Goal: Information Seeking & Learning: Check status

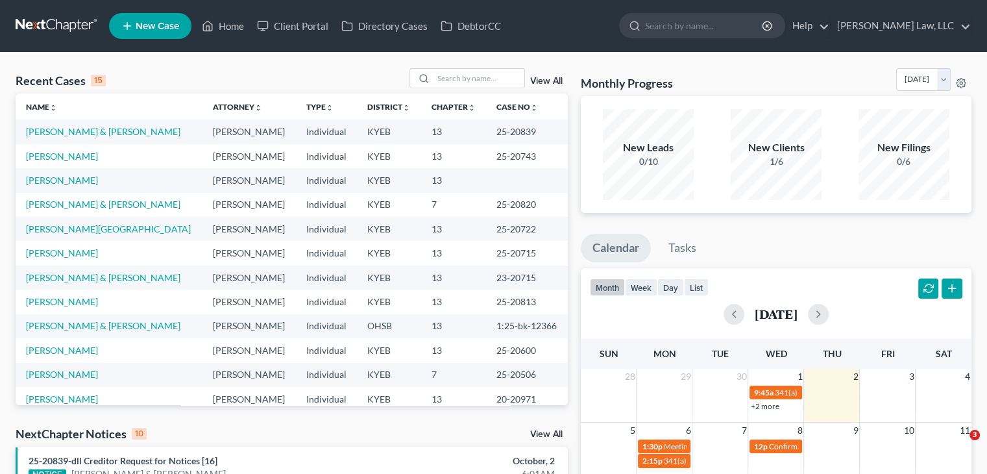
click at [666, 32] on input "search" at bounding box center [704, 26] width 119 height 24
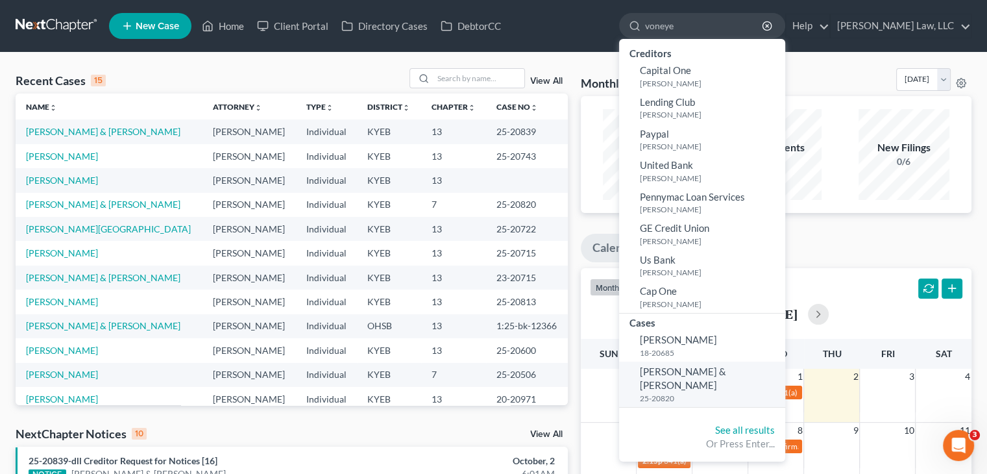
type input "voneye"
click at [679, 393] on small "25-20820" at bounding box center [711, 398] width 142 height 11
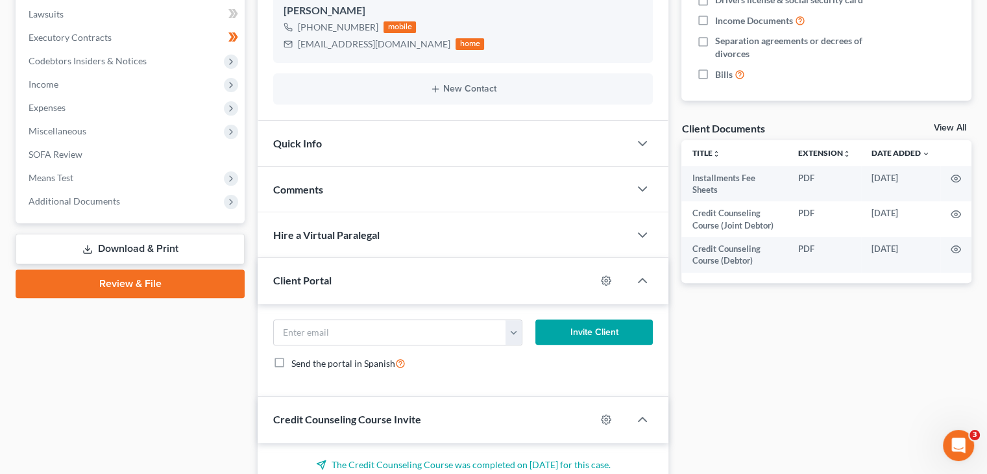
scroll to position [397, 0]
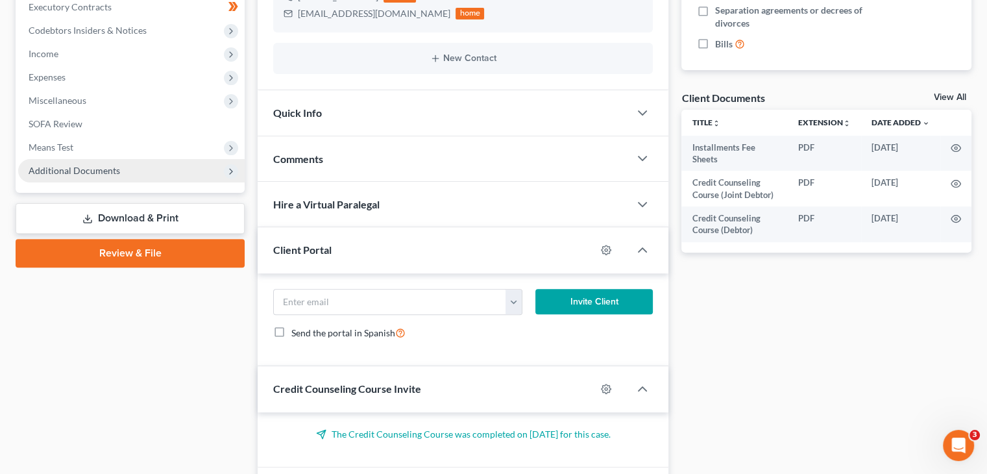
click at [95, 159] on span "Additional Documents" at bounding box center [131, 170] width 226 height 23
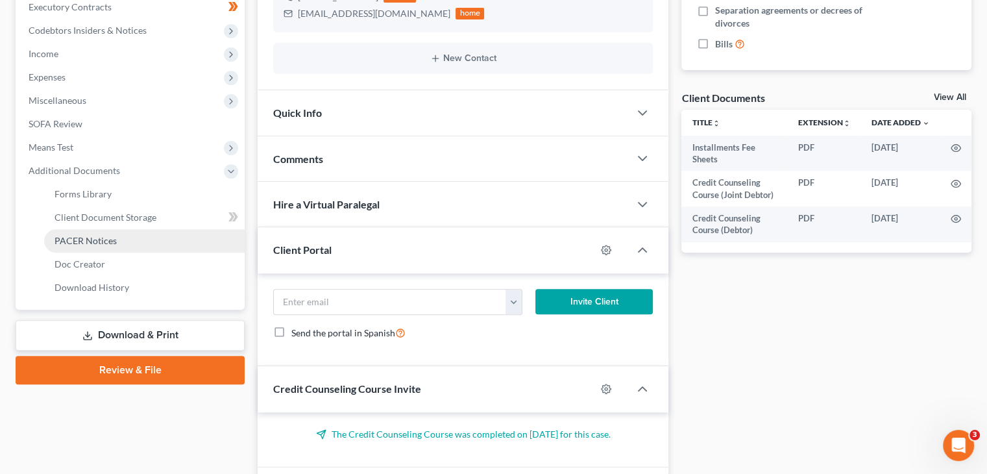
click at [91, 238] on span "PACER Notices" at bounding box center [86, 240] width 62 height 11
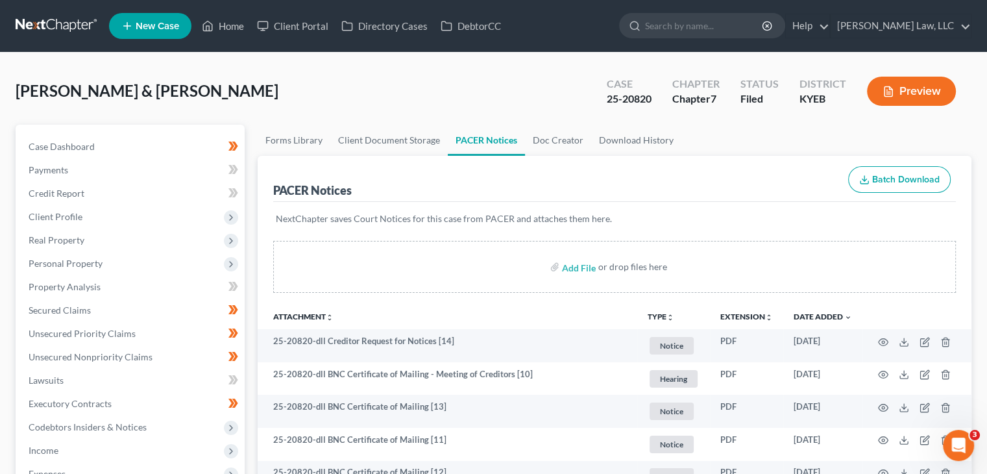
click at [618, 265] on div "or drop files here" at bounding box center [632, 266] width 69 height 13
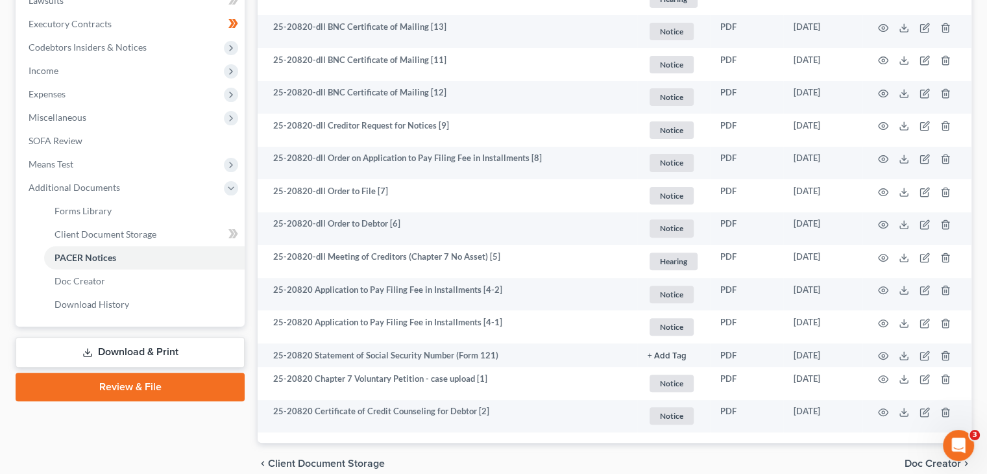
scroll to position [379, 0]
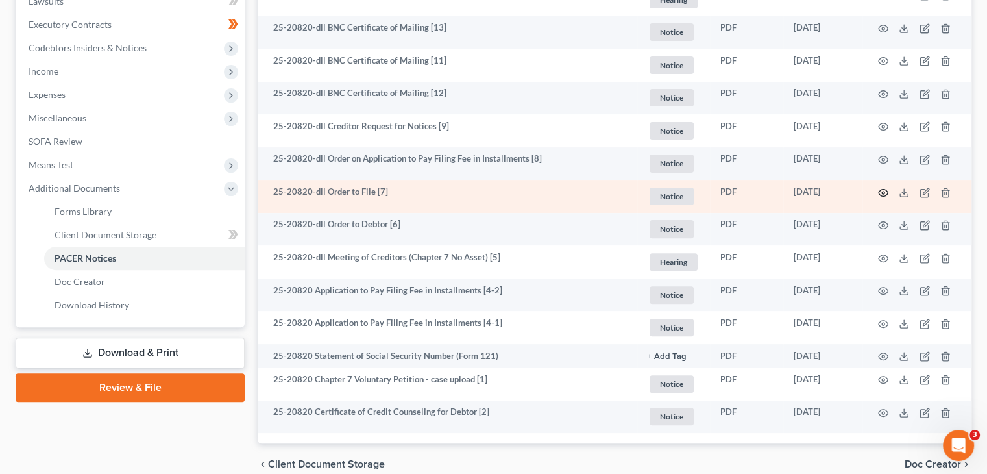
click at [879, 192] on icon "button" at bounding box center [883, 193] width 10 height 10
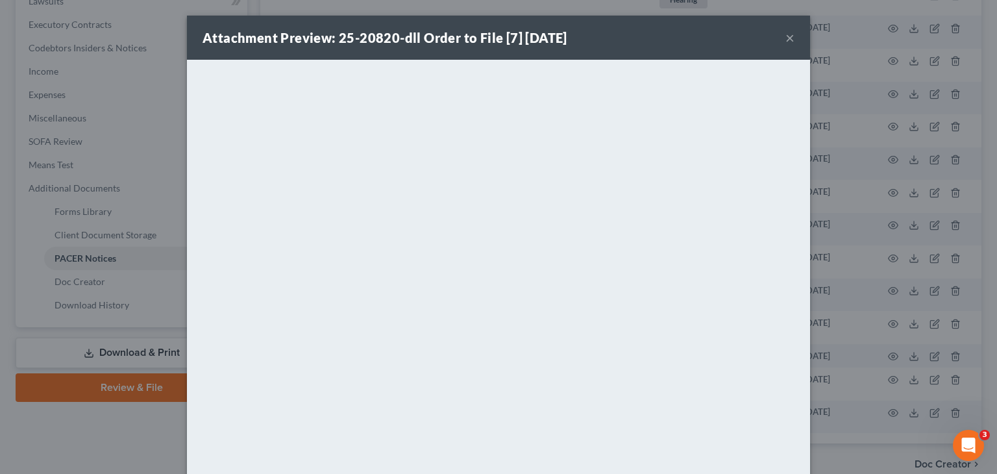
click at [785, 36] on button "×" at bounding box center [789, 38] width 9 height 16
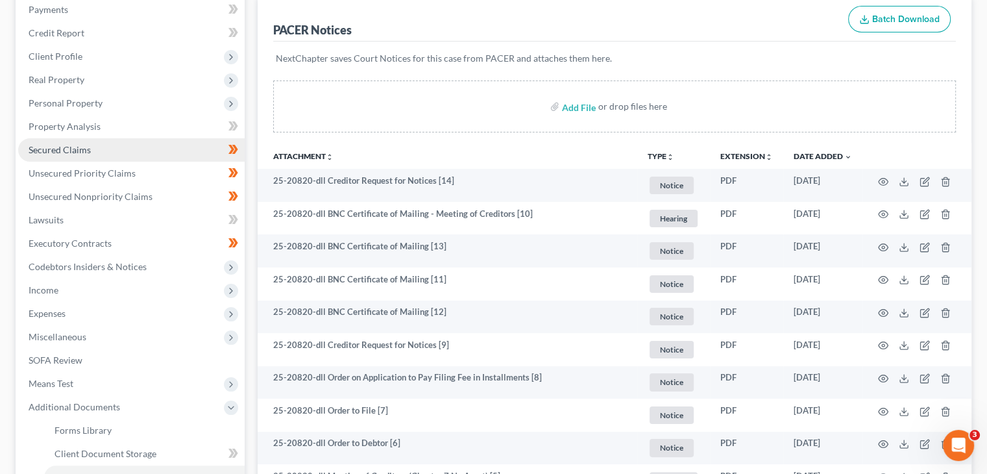
scroll to position [0, 0]
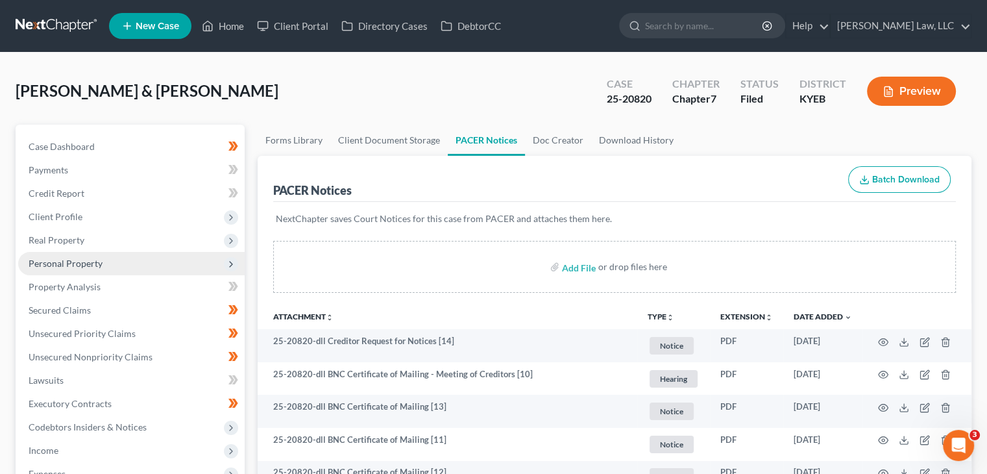
click at [135, 260] on span "Personal Property" at bounding box center [131, 263] width 226 height 23
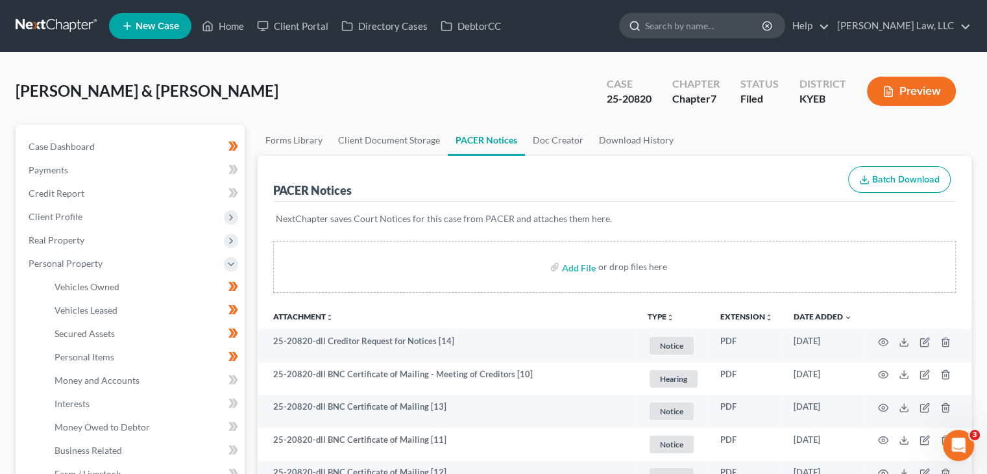
click at [667, 32] on input "search" at bounding box center [704, 26] width 119 height 24
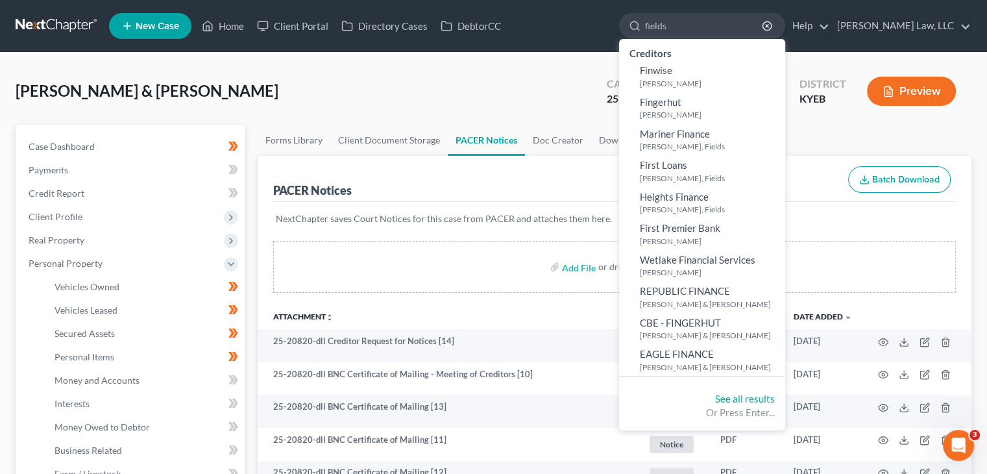
type input "fields"
click at [722, 387] on div "See all results Or Press Enter..." at bounding box center [702, 406] width 166 height 49
click at [722, 393] on link "See all results" at bounding box center [745, 399] width 60 height 12
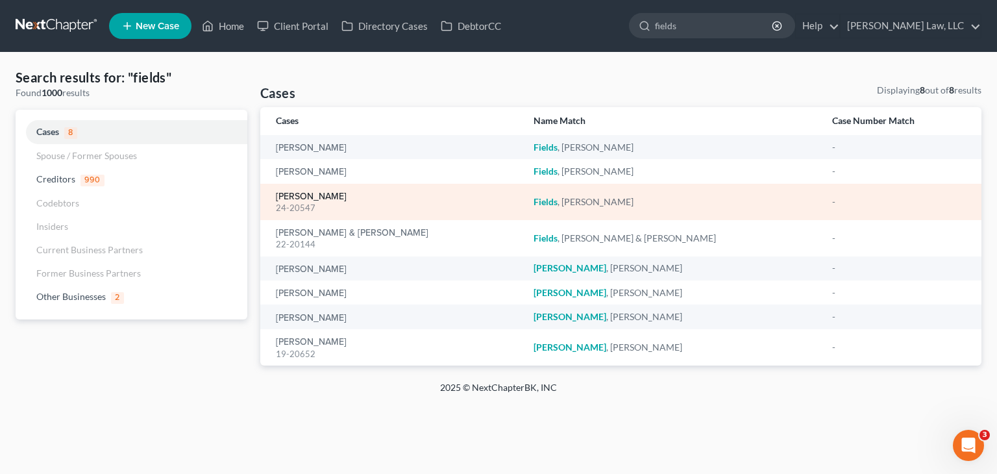
click at [319, 200] on link "[PERSON_NAME]" at bounding box center [311, 196] width 71 height 9
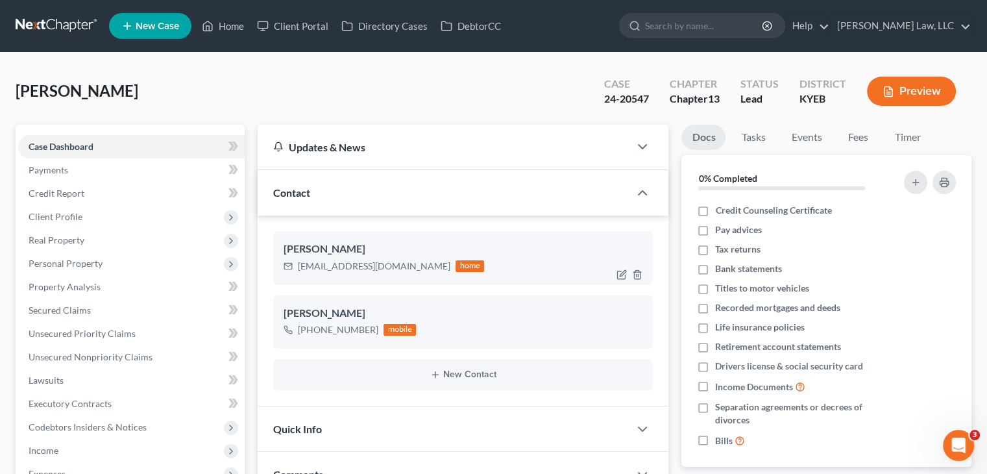
scroll to position [22, 0]
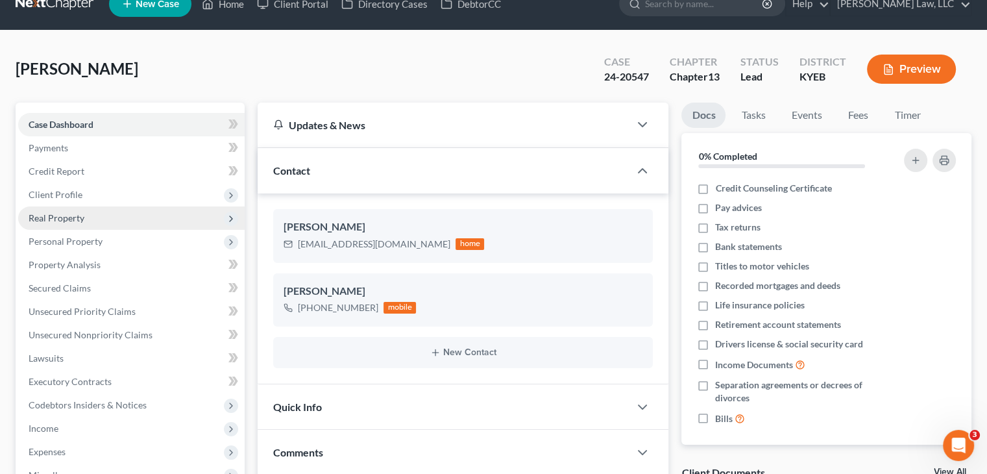
click at [99, 224] on span "Real Property" at bounding box center [131, 217] width 226 height 23
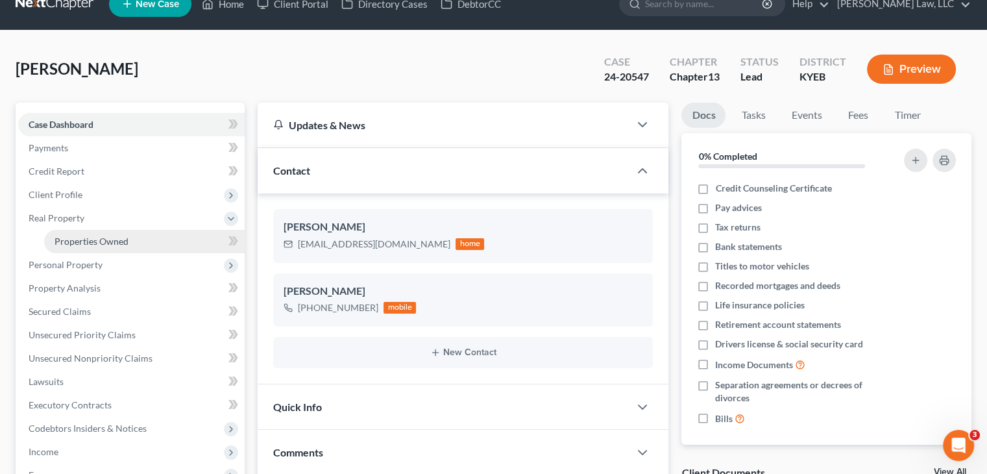
click at [116, 243] on span "Properties Owned" at bounding box center [92, 241] width 74 height 11
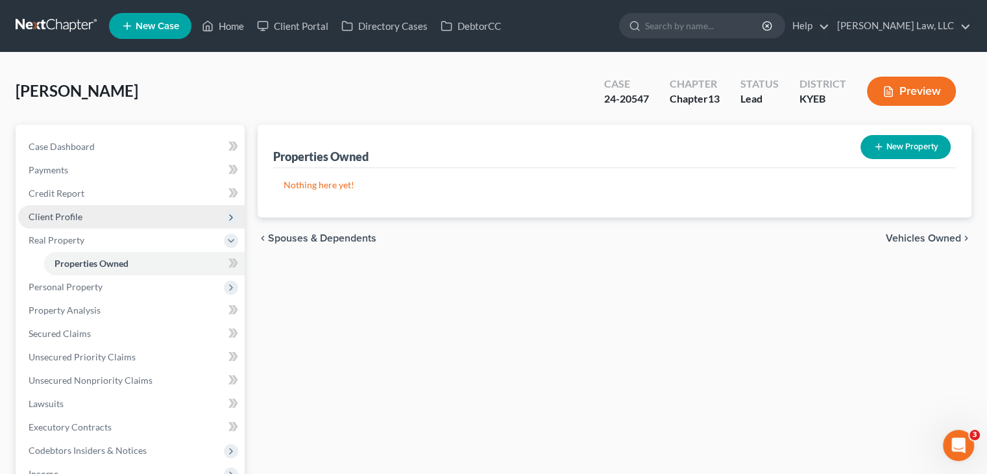
click at [81, 206] on span "Client Profile" at bounding box center [131, 216] width 226 height 23
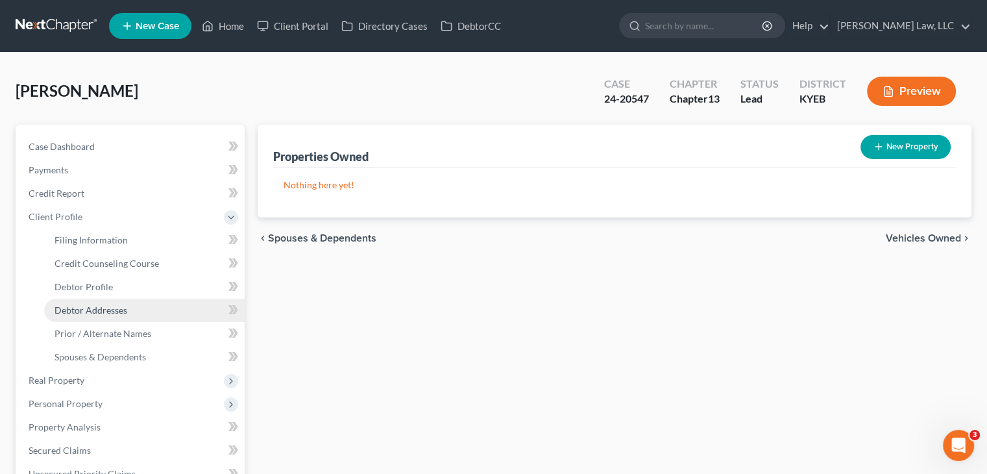
click at [101, 314] on span "Debtor Addresses" at bounding box center [91, 309] width 73 height 11
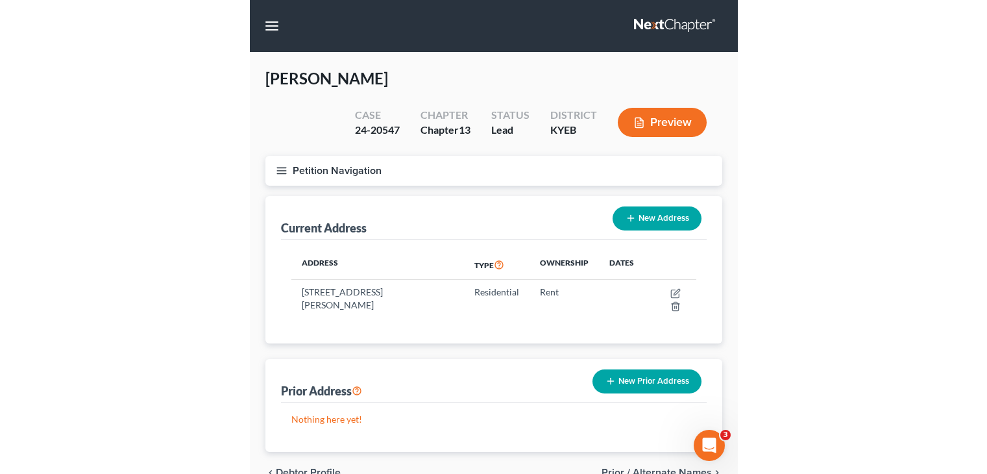
scroll to position [19, 0]
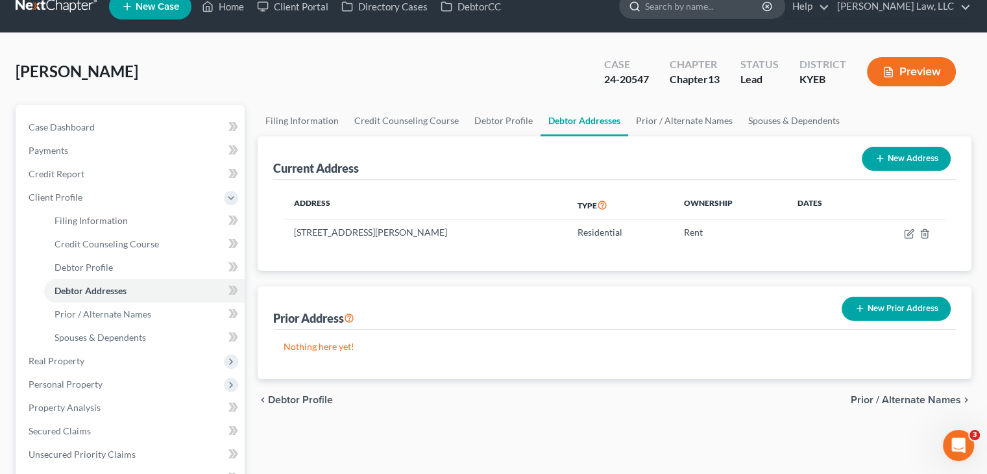
click at [677, 11] on input "search" at bounding box center [704, 6] width 119 height 24
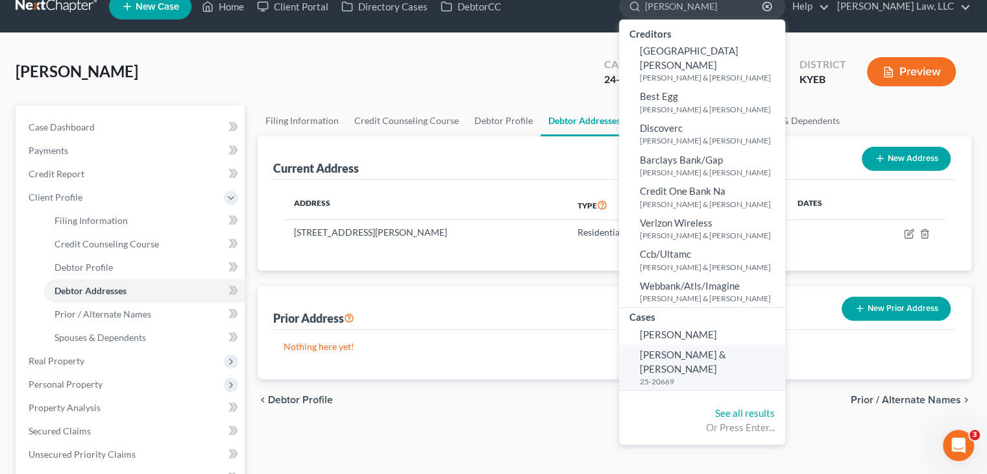
type input "[PERSON_NAME]"
click at [667, 376] on small "25-20669" at bounding box center [711, 381] width 142 height 11
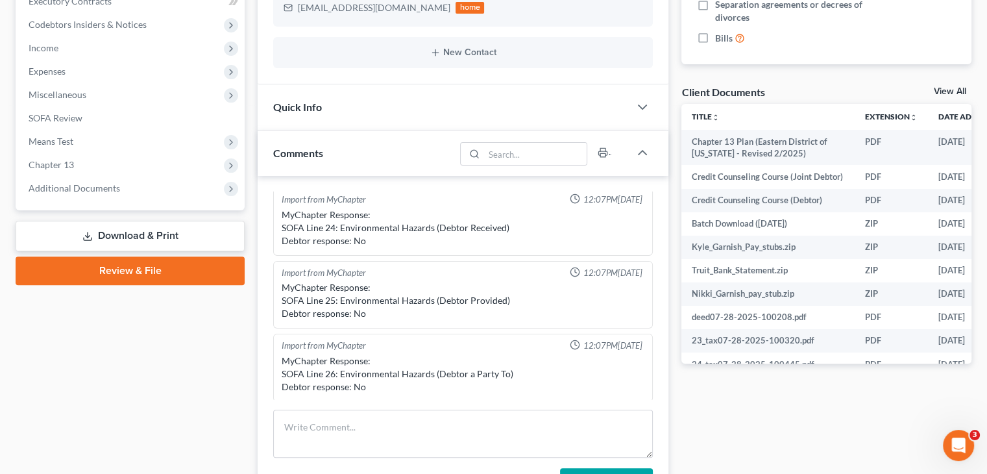
scroll to position [530, 0]
click at [122, 186] on span "Additional Documents" at bounding box center [131, 188] width 226 height 23
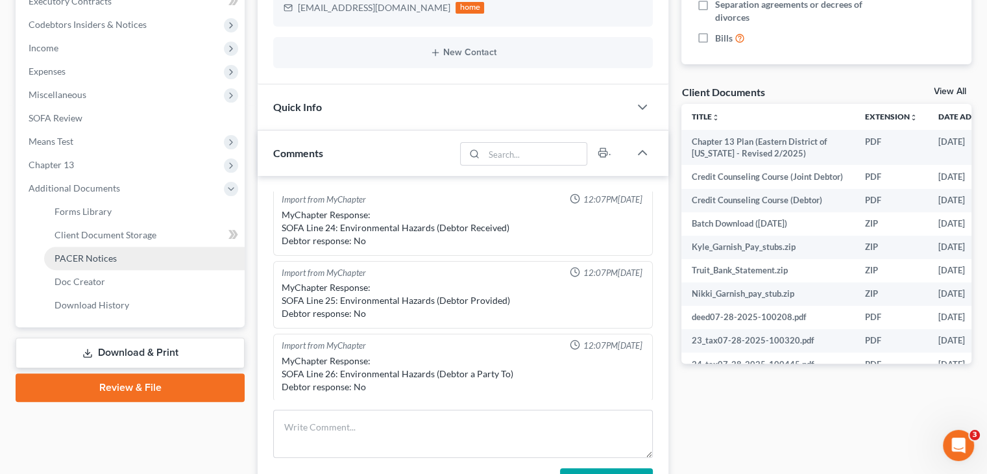
click at [104, 262] on span "PACER Notices" at bounding box center [86, 257] width 62 height 11
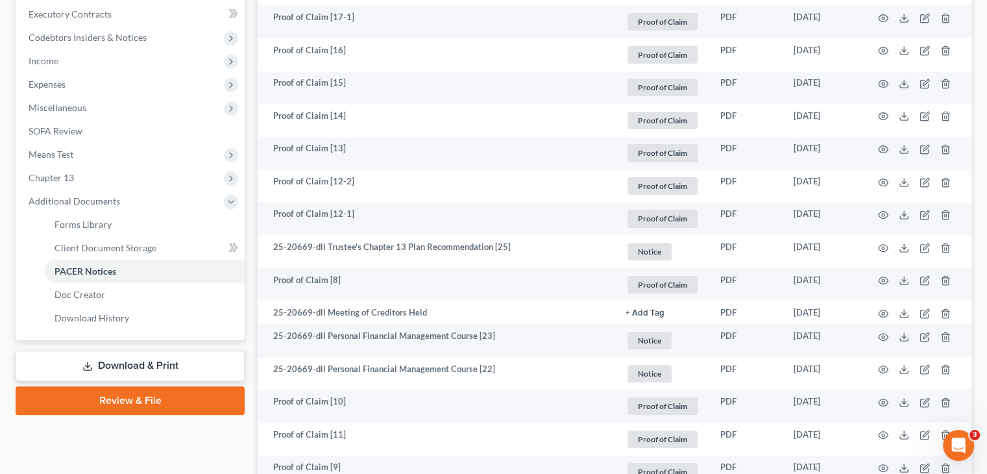
scroll to position [395, 0]
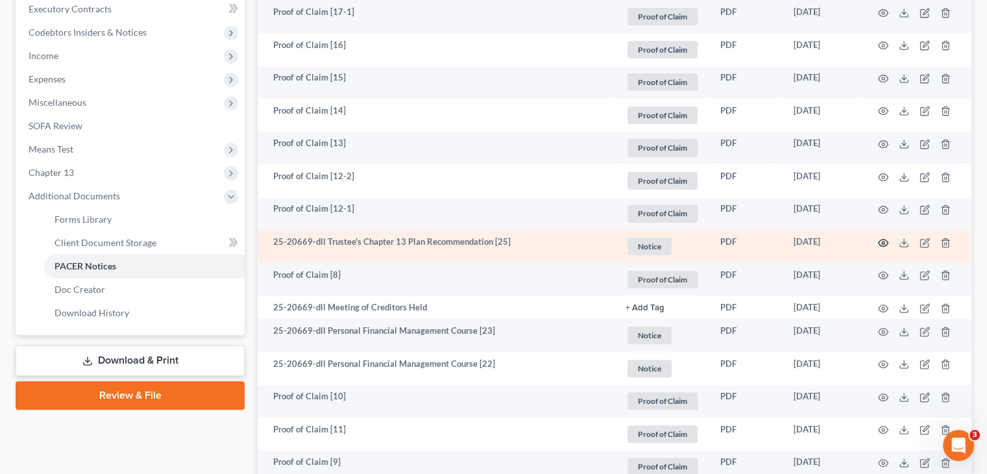
click at [885, 239] on icon "button" at bounding box center [884, 242] width 10 height 7
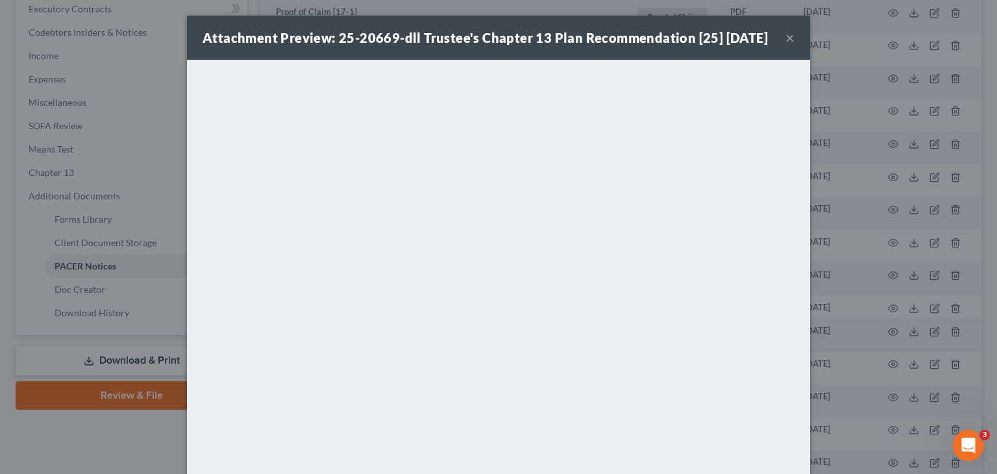
click at [785, 45] on button "×" at bounding box center [789, 38] width 9 height 16
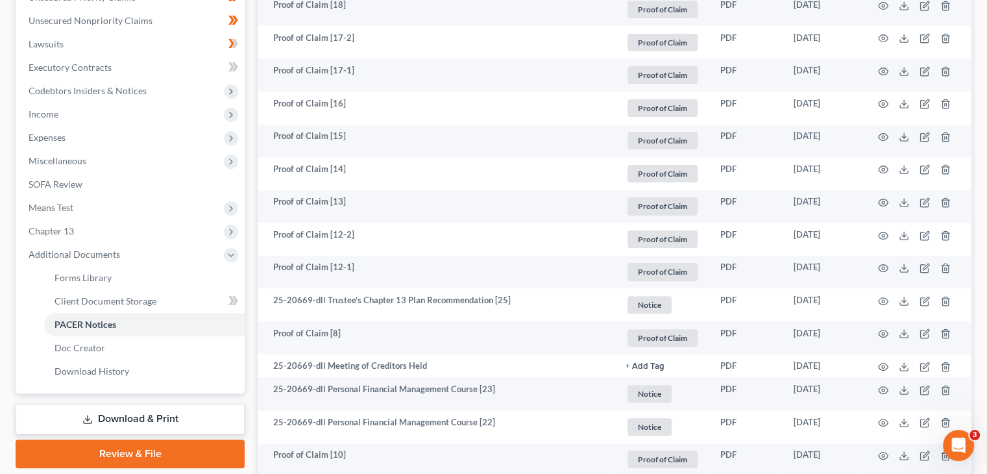
scroll to position [342, 0]
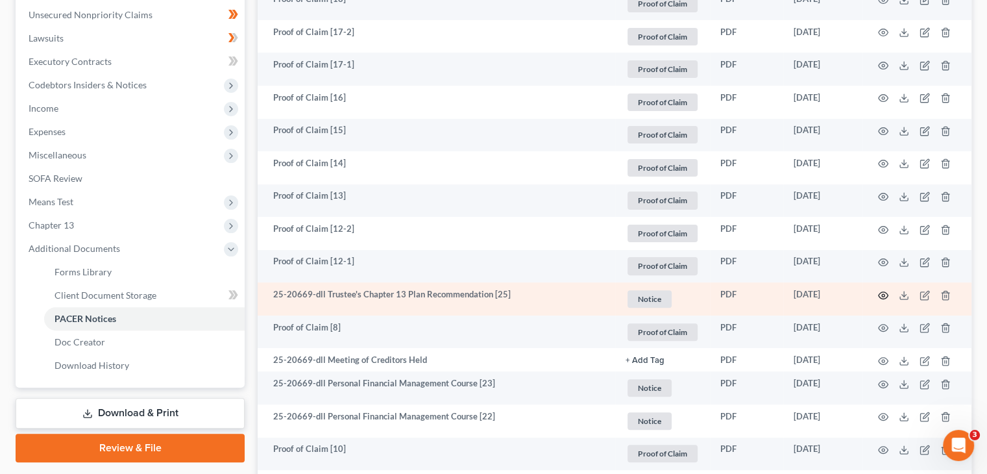
click at [885, 295] on icon "button" at bounding box center [883, 295] width 10 height 10
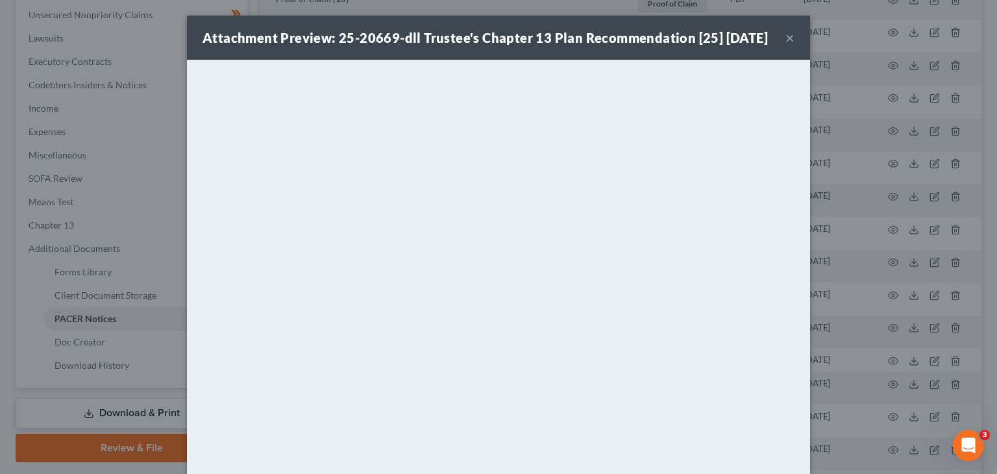
click at [785, 45] on button "×" at bounding box center [789, 38] width 9 height 16
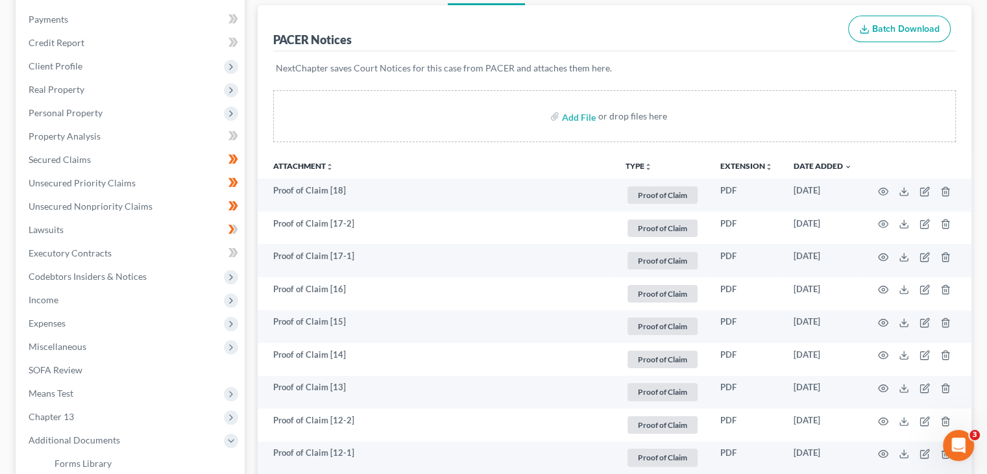
scroll to position [0, 0]
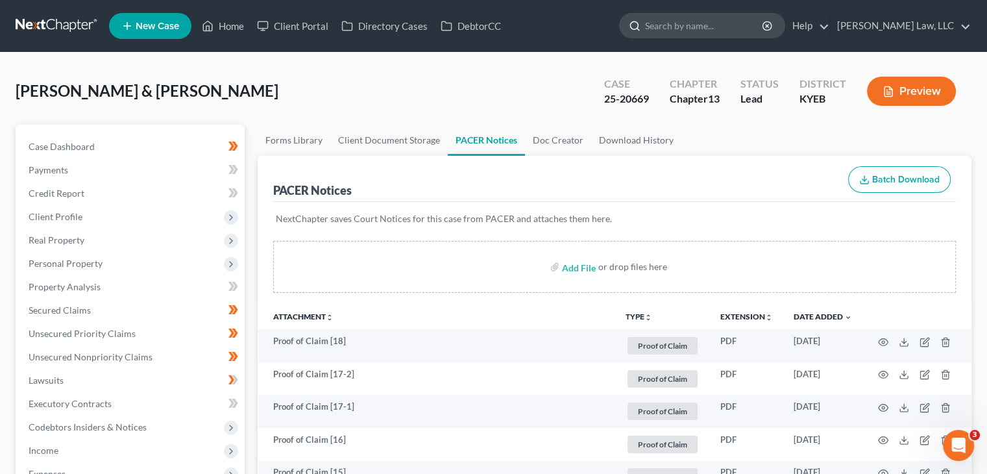
click at [690, 34] on input "search" at bounding box center [704, 26] width 119 height 24
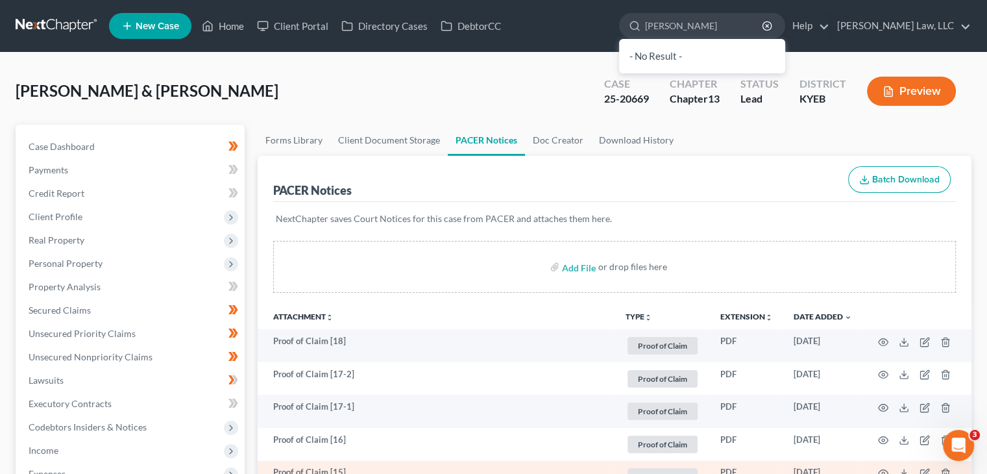
type input "[PERSON_NAME]"
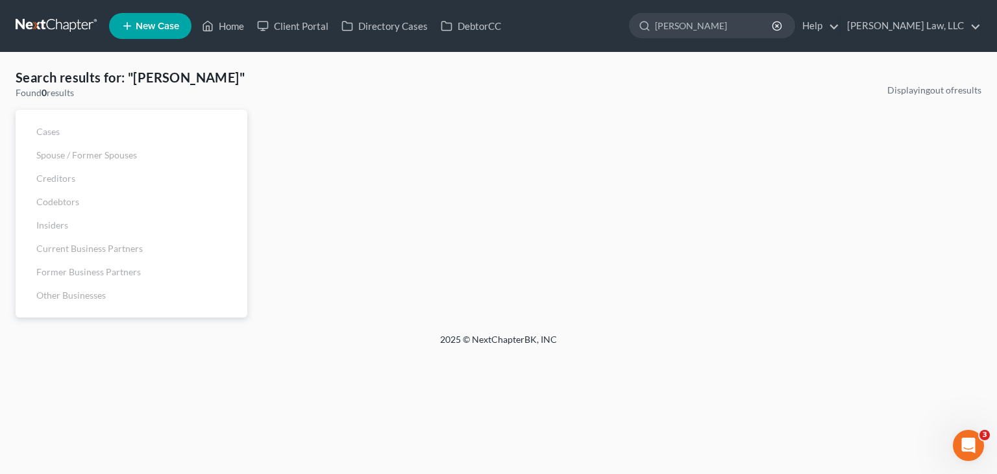
drag, startPoint x: 700, startPoint y: 29, endPoint x: 622, endPoint y: 35, distance: 77.4
click at [622, 35] on ul "New Case Home Client Portal Directory Cases DebtorCC [PERSON_NAME] - No Result …" at bounding box center [545, 26] width 872 height 34
click at [725, 27] on input "[PERSON_NAME]" at bounding box center [714, 26] width 119 height 24
drag, startPoint x: 641, startPoint y: 32, endPoint x: 609, endPoint y: 38, distance: 32.3
click at [609, 38] on ul "New Case Home Client Portal Directory Cases DebtorCC [PERSON_NAME] - No Result …" at bounding box center [545, 26] width 872 height 34
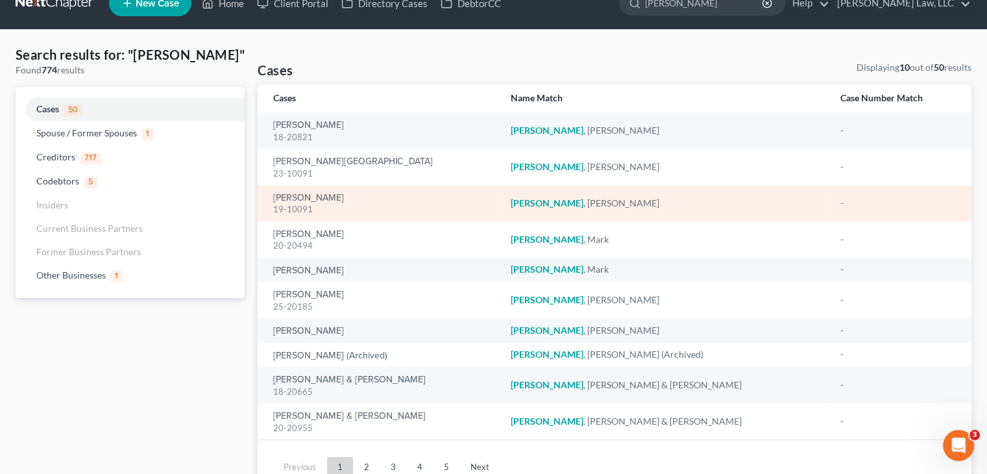
scroll to position [26, 0]
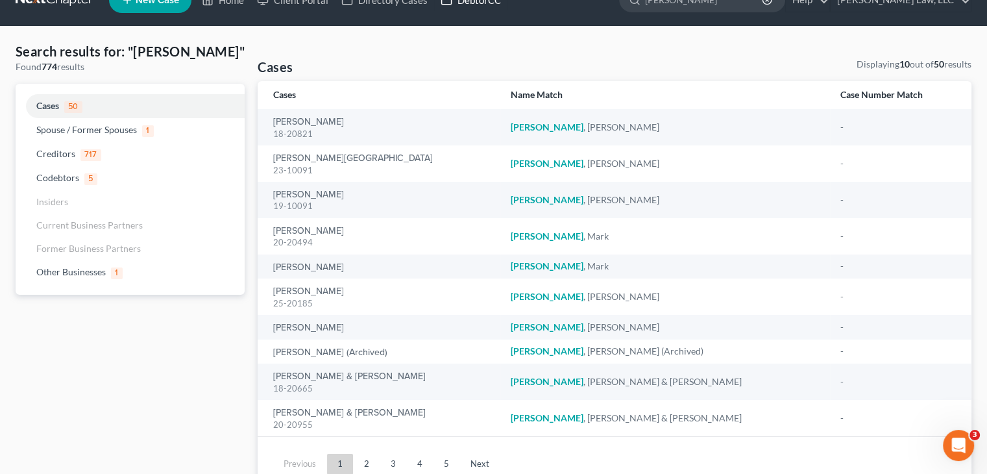
type input "[PERSON_NAME]"
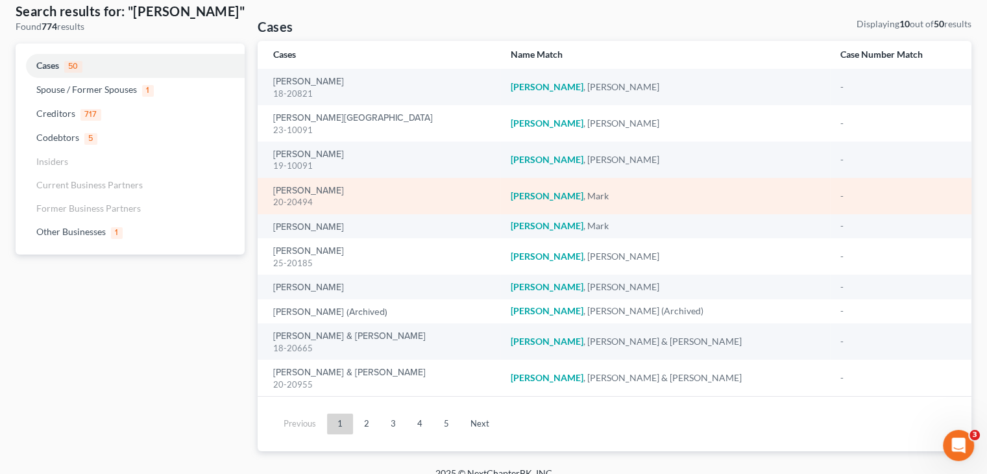
scroll to position [72, 0]
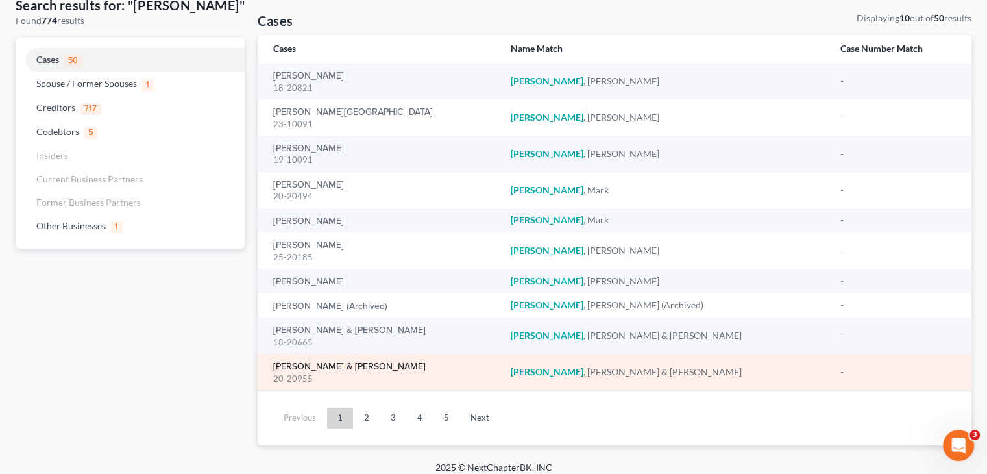
click at [332, 367] on link "[PERSON_NAME] & [PERSON_NAME]" at bounding box center [349, 366] width 153 height 9
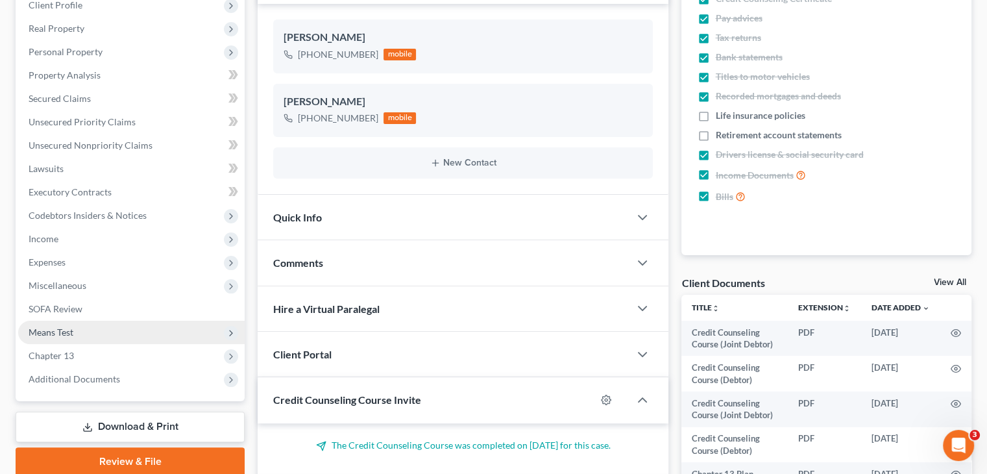
scroll to position [213, 0]
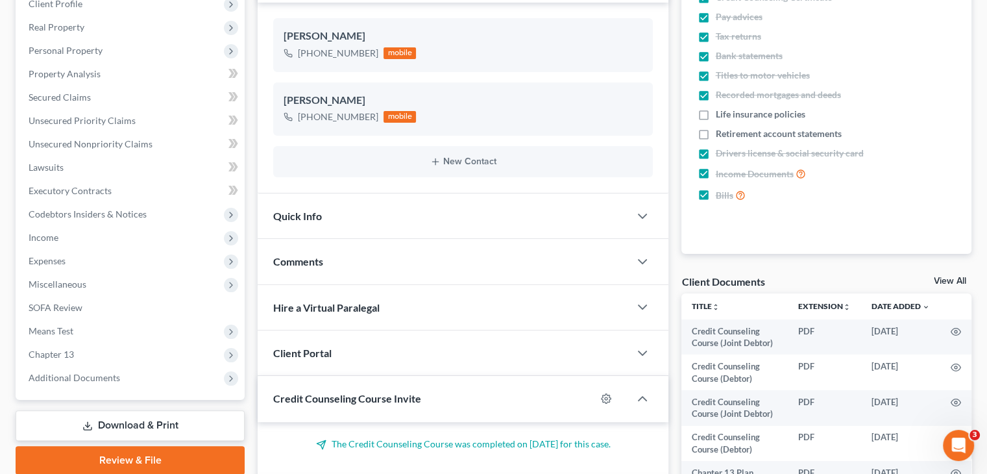
click at [127, 389] on div "Case Dashboard Payments Invoices Payments Payments Credit Report Client Profile…" at bounding box center [130, 156] width 229 height 488
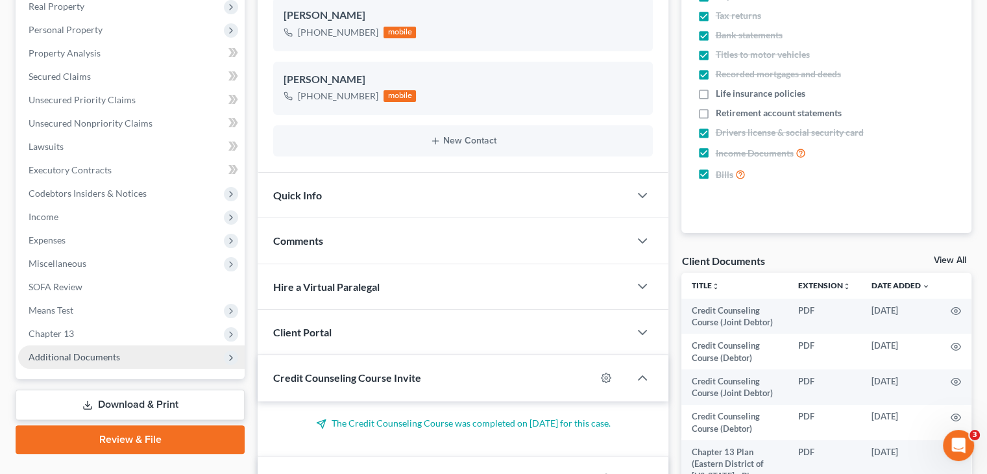
click at [125, 367] on span "Additional Documents" at bounding box center [131, 356] width 226 height 23
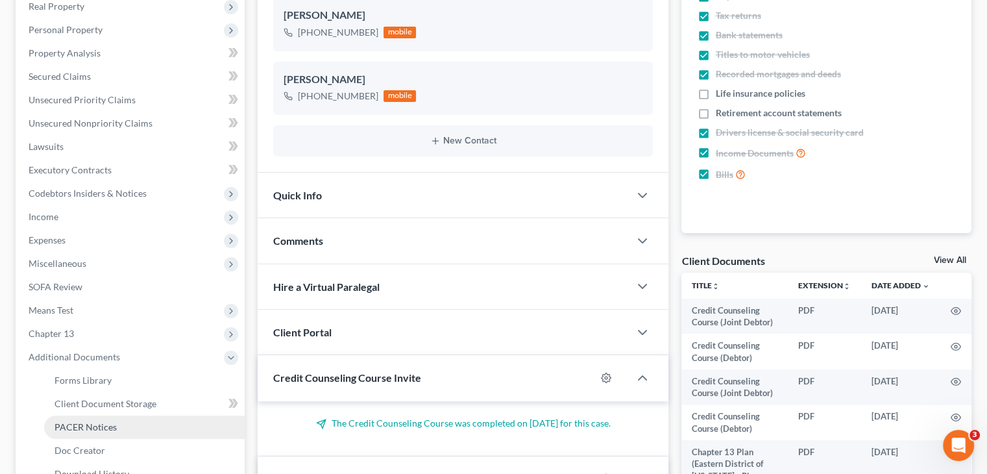
click at [89, 435] on link "PACER Notices" at bounding box center [144, 426] width 201 height 23
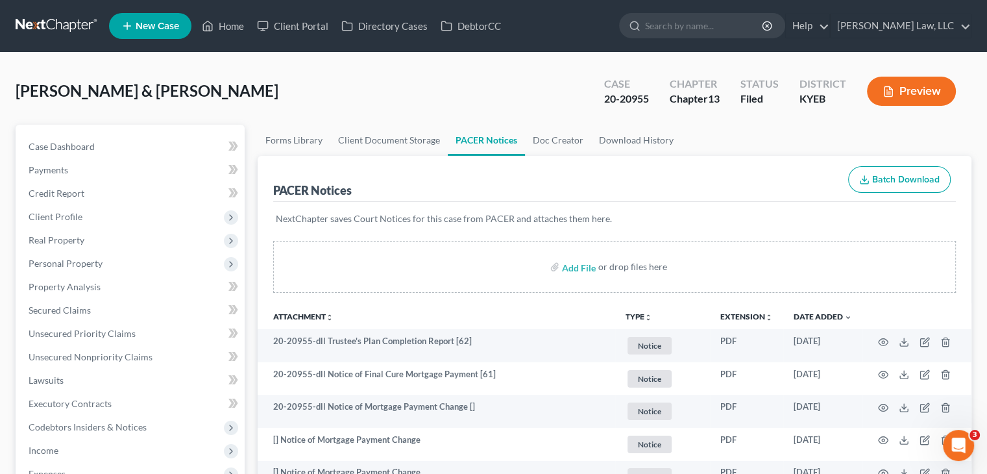
click at [445, 265] on div "Add File or drop files here" at bounding box center [614, 267] width 683 height 52
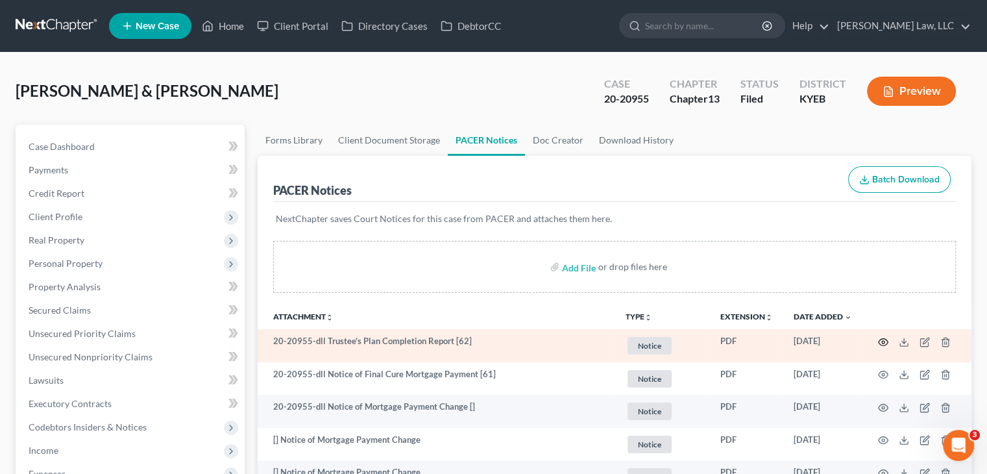
click at [879, 341] on icon "button" at bounding box center [883, 342] width 10 height 10
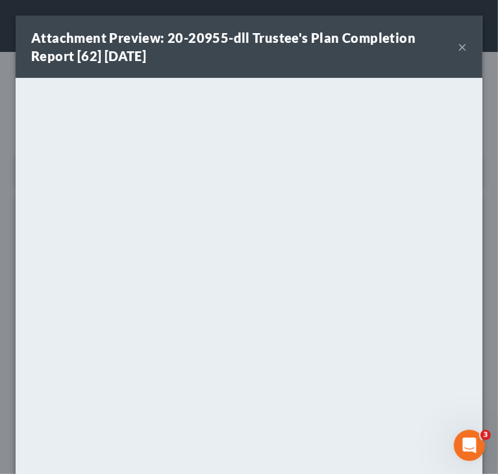
drag, startPoint x: 445, startPoint y: 49, endPoint x: 463, endPoint y: 42, distance: 18.7
click at [445, 49] on div "Attachment Preview: 20-20955-dll Trustee's Plan Completion Report [62] [DATE]" at bounding box center [244, 47] width 426 height 36
click at [446, 45] on div "Attachment Preview: 20-20955-dll Trustee's Plan Completion Report [62] [DATE]" at bounding box center [244, 47] width 426 height 36
click at [458, 45] on button "×" at bounding box center [462, 47] width 9 height 16
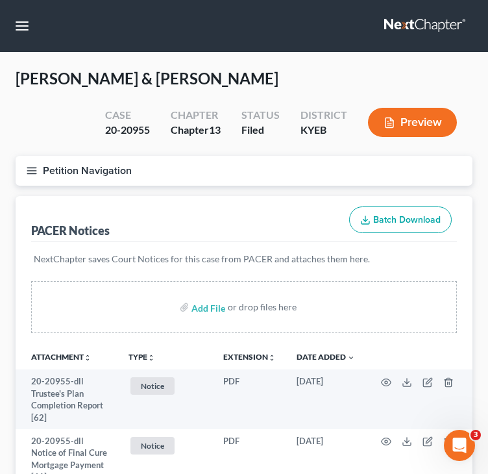
click at [73, 168] on button "Petition Navigation" at bounding box center [244, 171] width 457 height 30
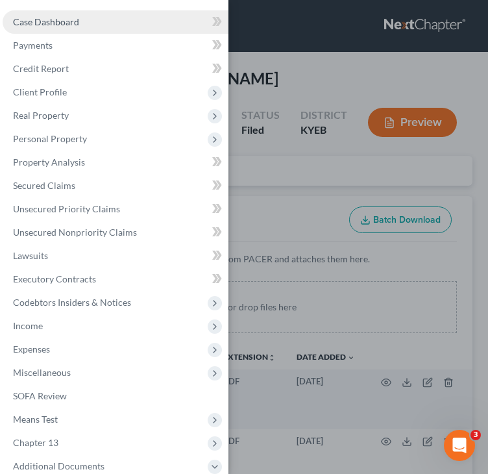
click at [84, 20] on link "Case Dashboard" at bounding box center [116, 21] width 226 height 23
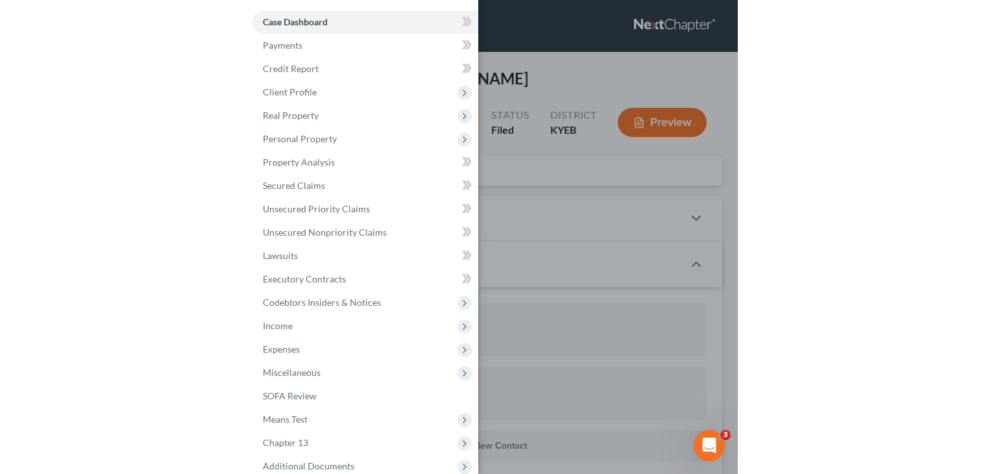
scroll to position [626, 0]
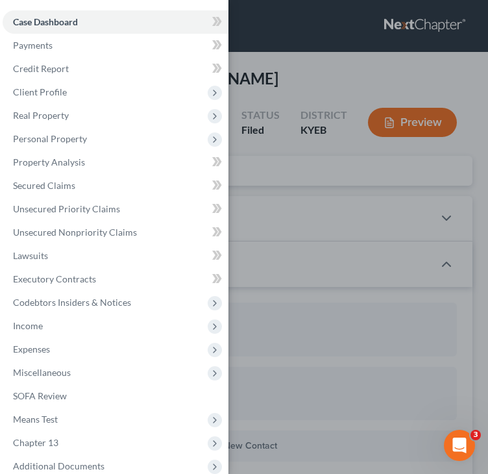
click at [287, 136] on div "Case Dashboard Payments Invoices Payments Payments Credit Report Client Profile" at bounding box center [244, 237] width 488 height 474
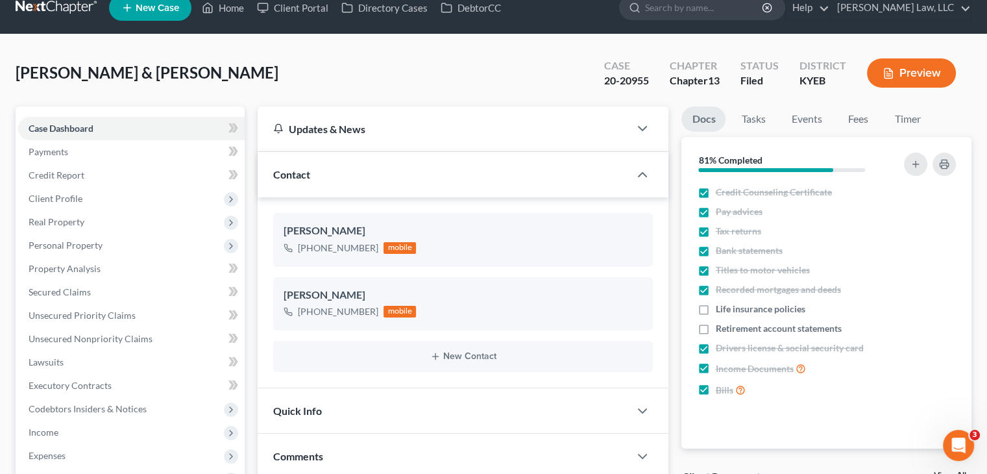
scroll to position [0, 0]
